Goal: Transaction & Acquisition: Purchase product/service

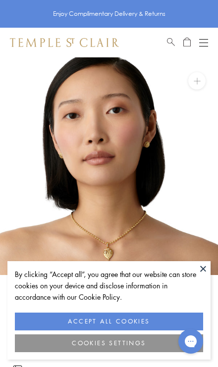
click at [201, 272] on button at bounding box center [203, 268] width 15 height 15
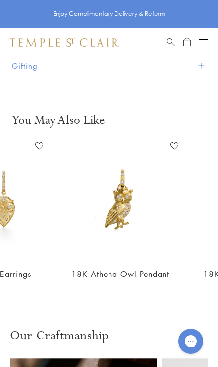
scroll to position [0, 83]
click at [111, 214] on img at bounding box center [119, 199] width 123 height 123
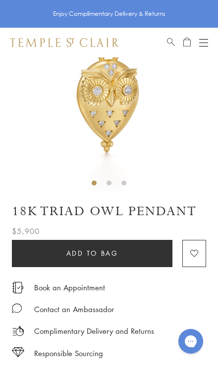
scroll to position [0, 0]
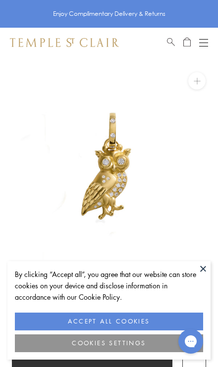
click at [199, 275] on button at bounding box center [203, 268] width 15 height 15
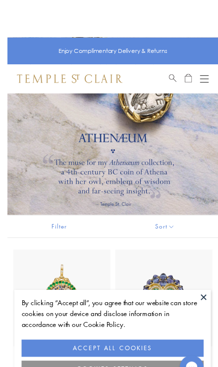
scroll to position [1, 0]
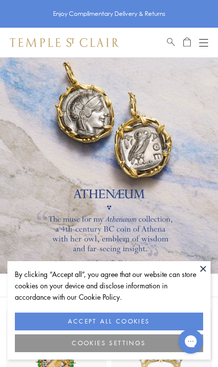
click at [137, 344] on button "COOKIES SETTINGS" at bounding box center [109, 344] width 188 height 18
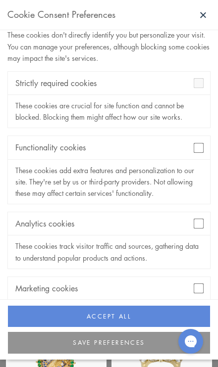
scroll to position [39, 0]
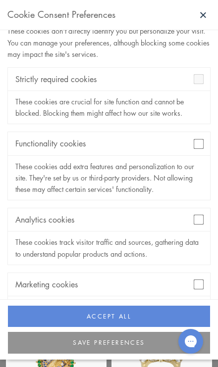
click at [121, 352] on button "SAVE PREFERENCES" at bounding box center [109, 343] width 202 height 22
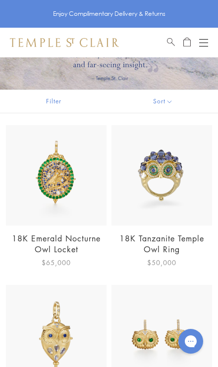
scroll to position [187, 0]
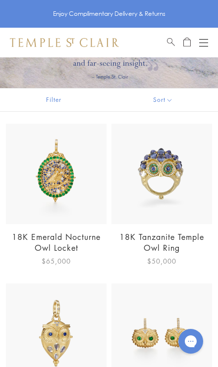
click at [48, 188] on img at bounding box center [56, 174] width 100 height 100
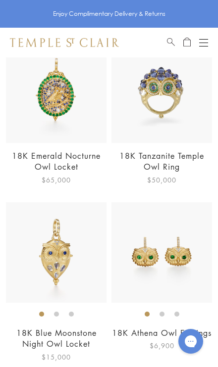
scroll to position [277, 0]
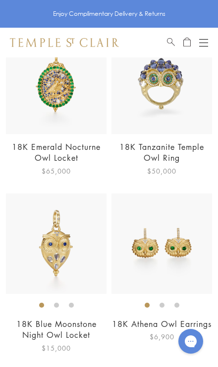
click at [57, 256] on img at bounding box center [56, 244] width 100 height 100
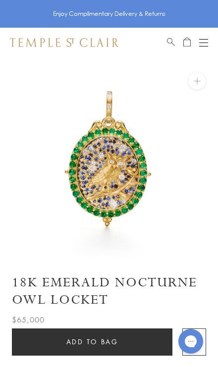
click at [90, 161] on img at bounding box center [109, 166] width 218 height 218
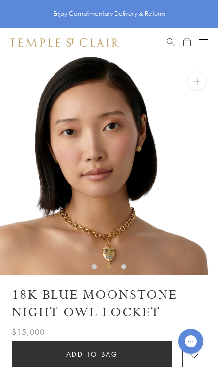
click at [102, 259] on img at bounding box center [109, 166] width 218 height 218
